Goal: Transaction & Acquisition: Purchase product/service

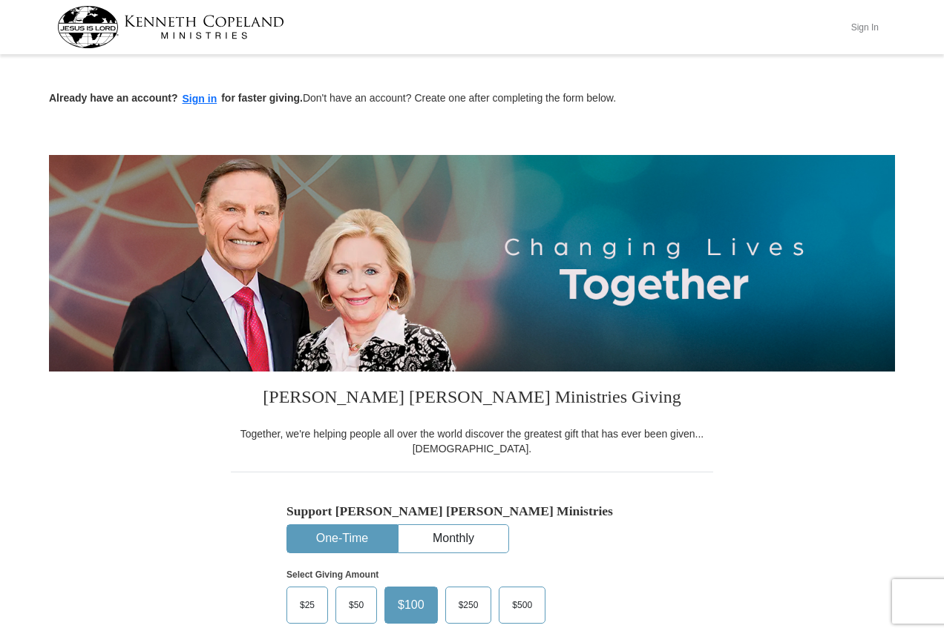
click at [869, 24] on button "Sign In" at bounding box center [864, 27] width 45 height 23
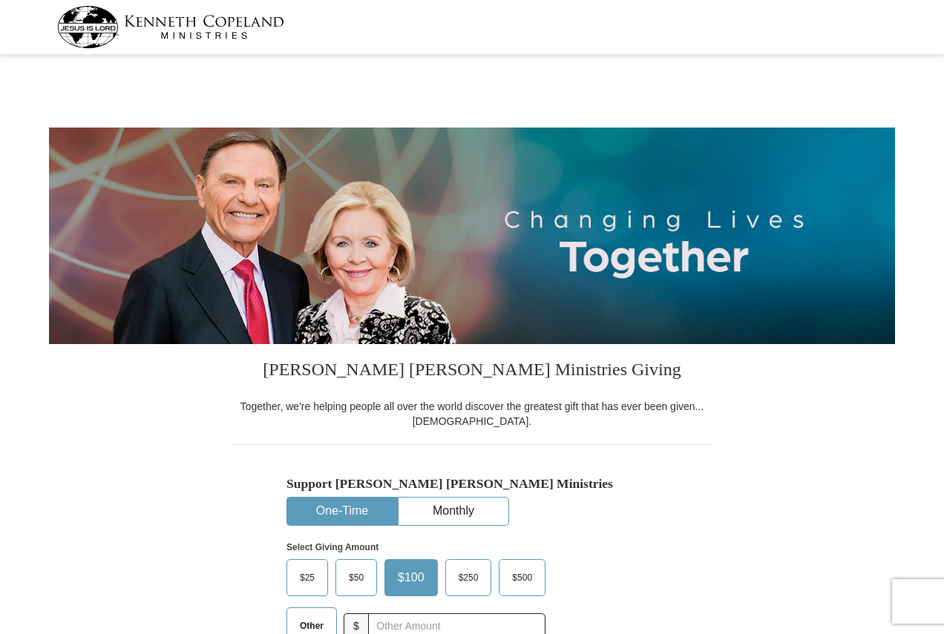
select select "PA"
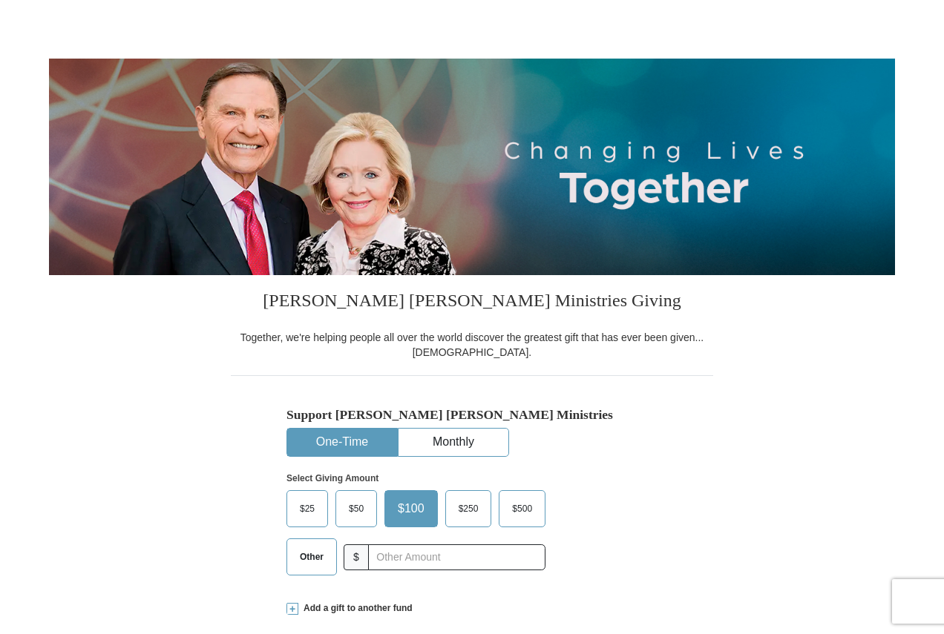
scroll to position [297, 0]
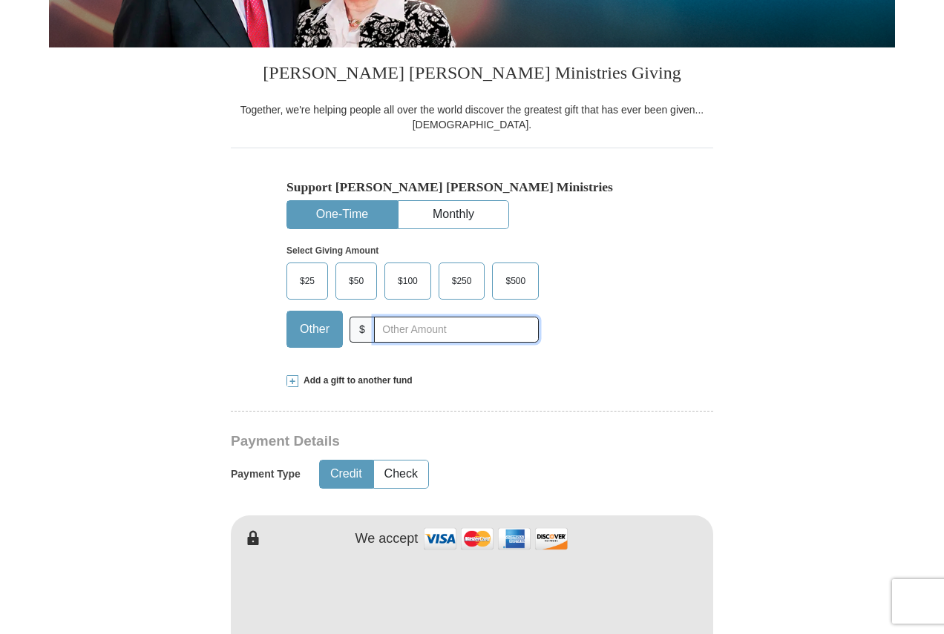
click at [453, 332] on input "text" at bounding box center [456, 330] width 165 height 26
type input "20"
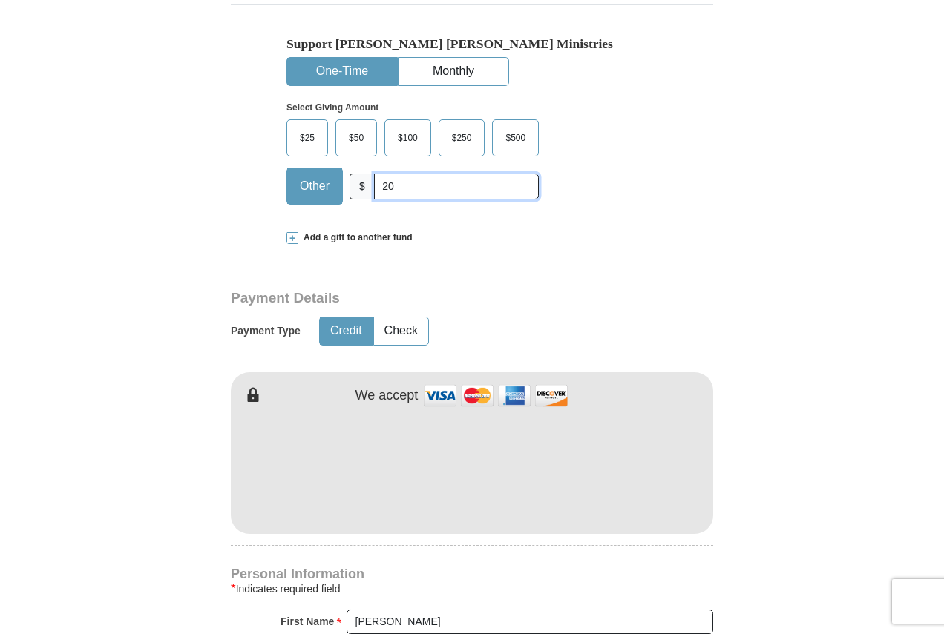
scroll to position [519, 0]
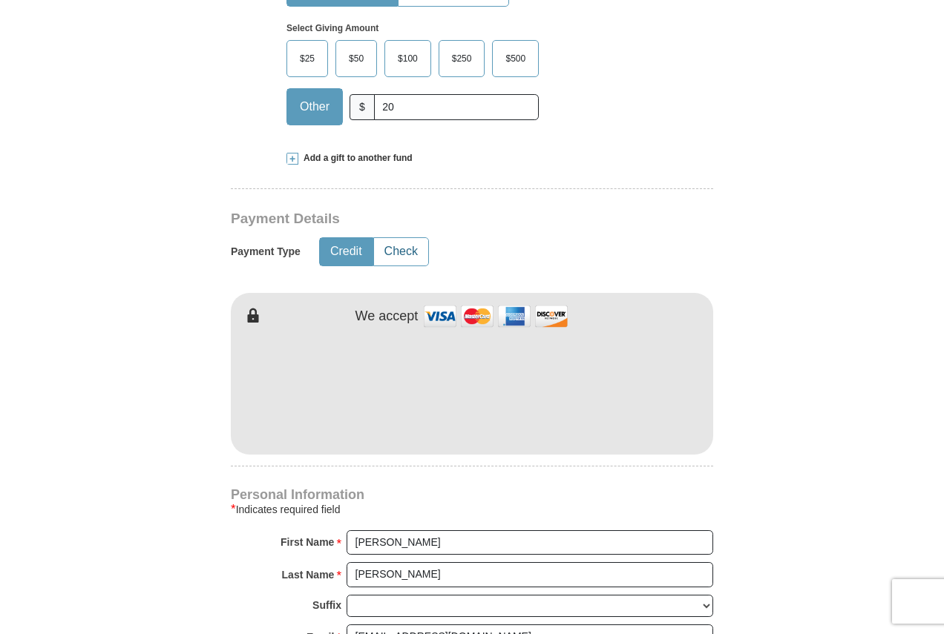
click at [407, 255] on button "Check" at bounding box center [401, 251] width 54 height 27
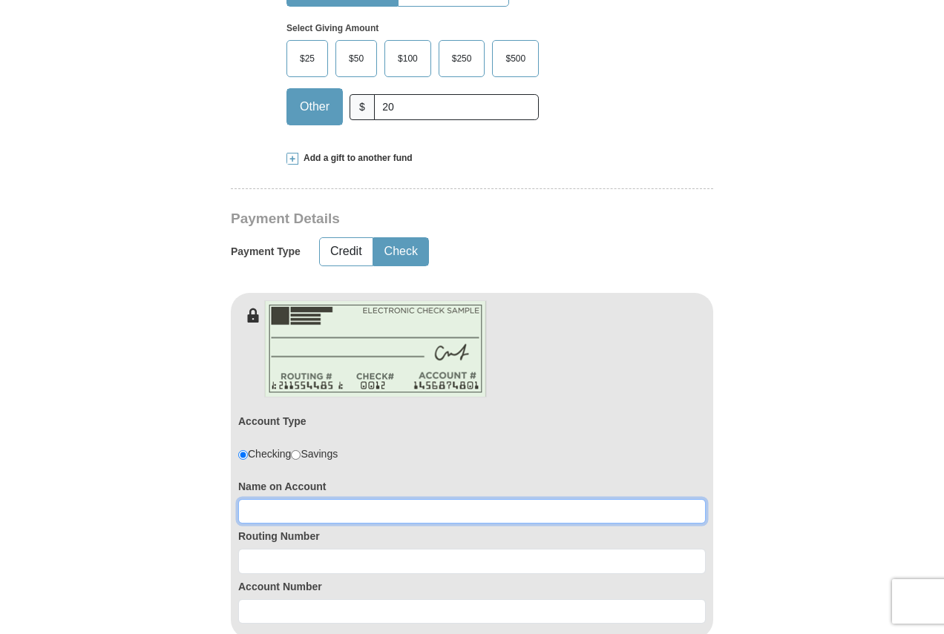
click at [334, 510] on input at bounding box center [471, 511] width 467 height 25
type input "[PERSON_NAME]"
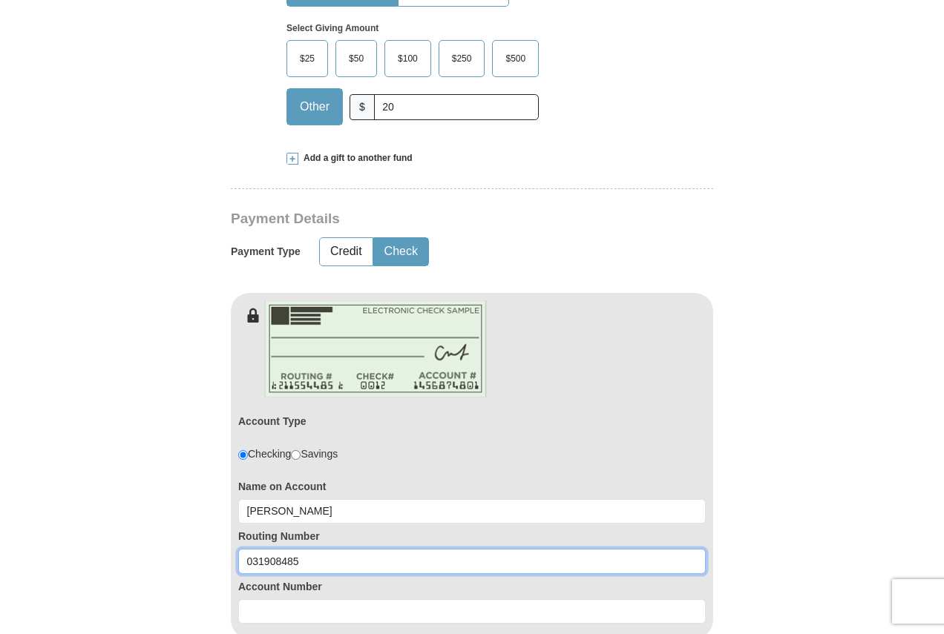
type input "031908485"
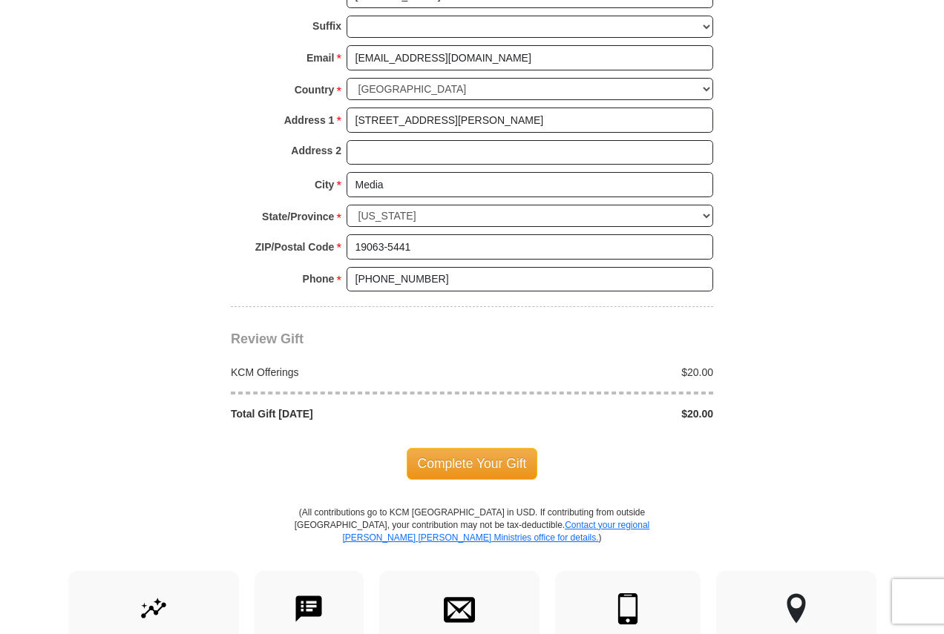
scroll to position [1335, 0]
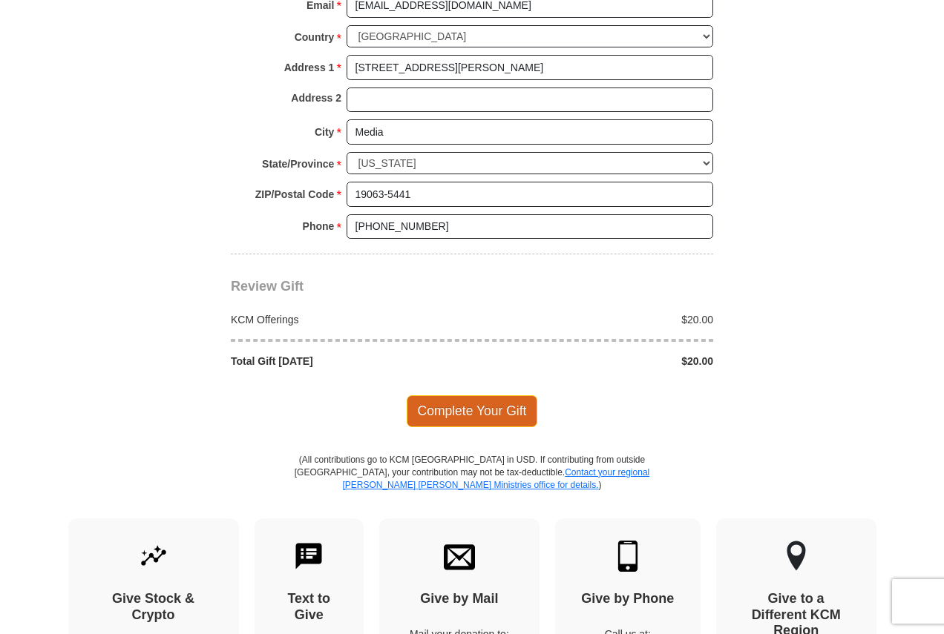
type input "0360154439"
click at [459, 409] on span "Complete Your Gift" at bounding box center [472, 410] width 131 height 31
